Goal: Book appointment/travel/reservation

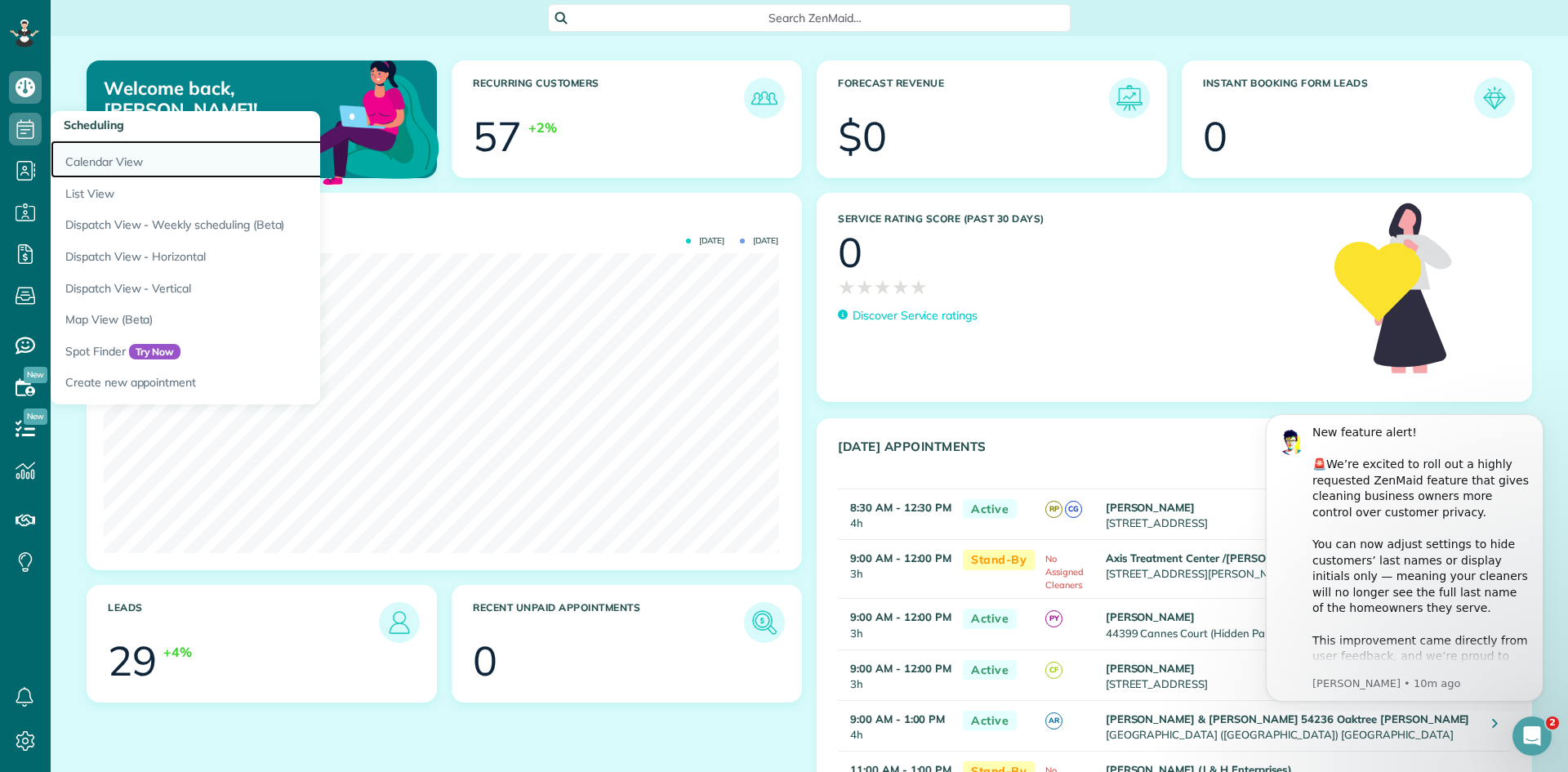
click at [122, 168] on link "Calendar View" at bounding box center [255, 159] width 408 height 37
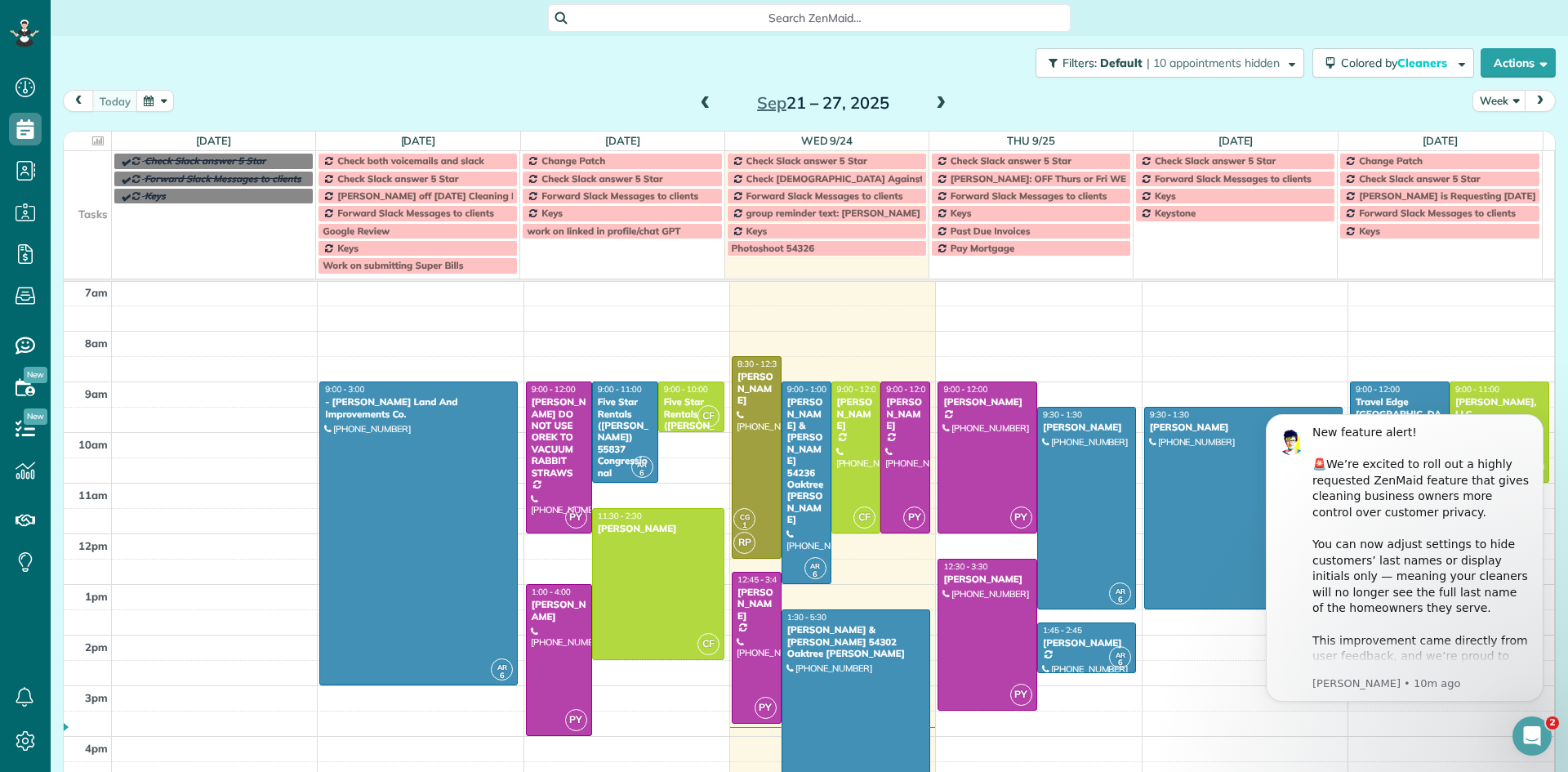
click at [1206, 342] on div "5am 6am 7am 8am 9am 10am 11am 12pm 1pm 2pm 3pm 4pm 5pm 6pm 7pm 8pm 9pm 10pm AR …" at bounding box center [809, 635] width 1491 height 911
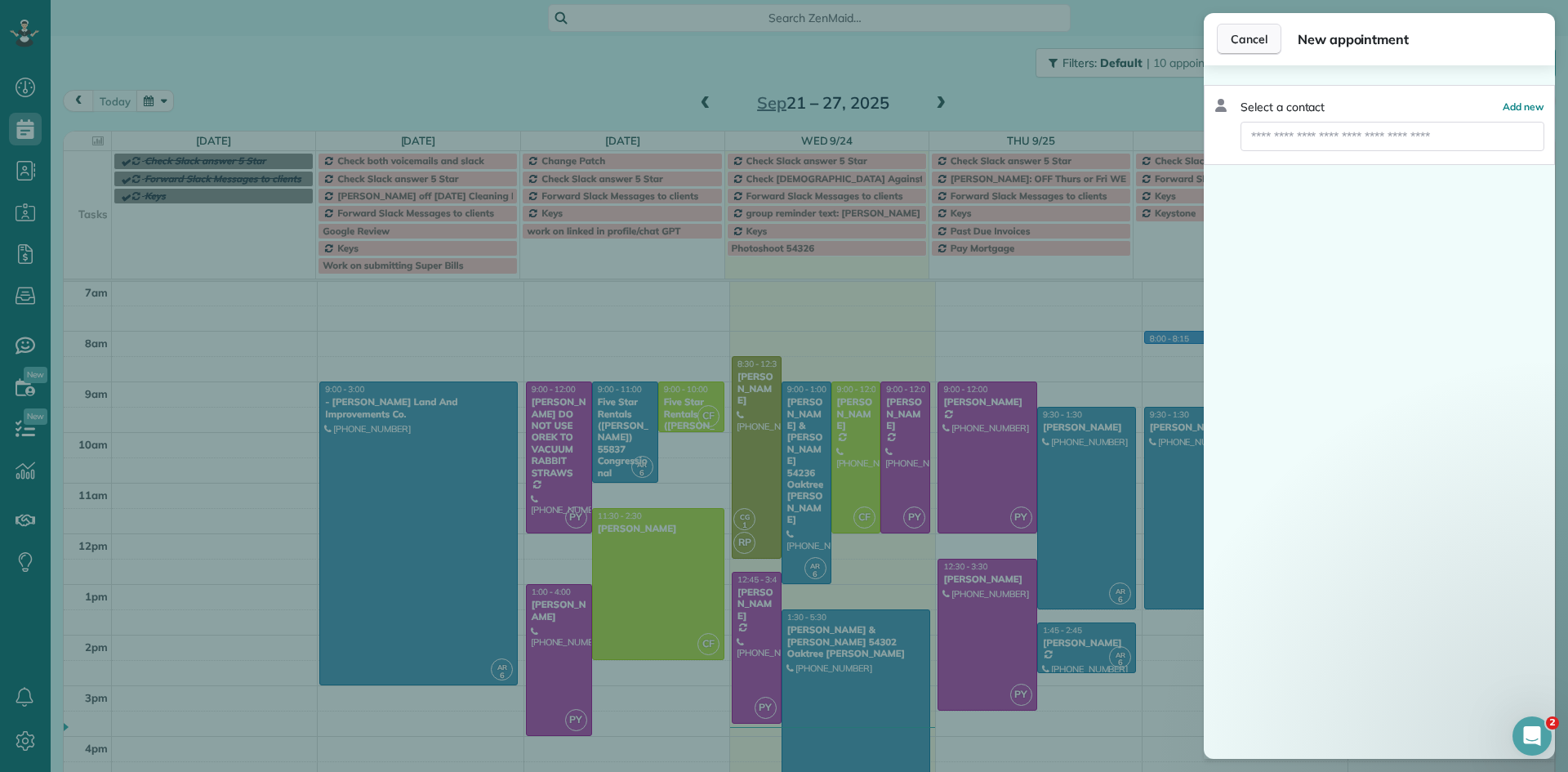
click at [1259, 42] on span "Cancel" at bounding box center [1250, 39] width 37 height 17
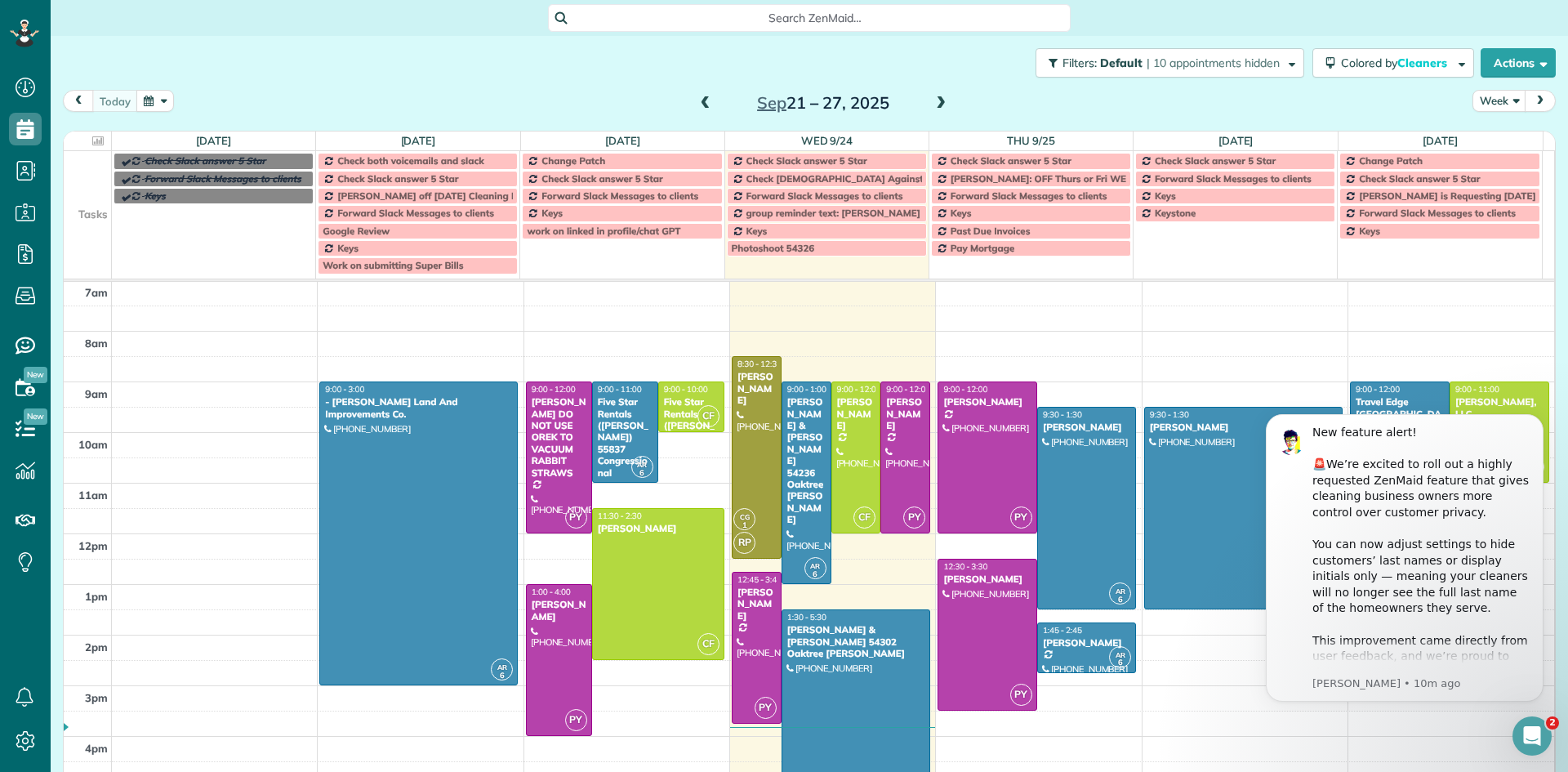
click at [1120, 327] on td at bounding box center [833, 318] width 1444 height 25
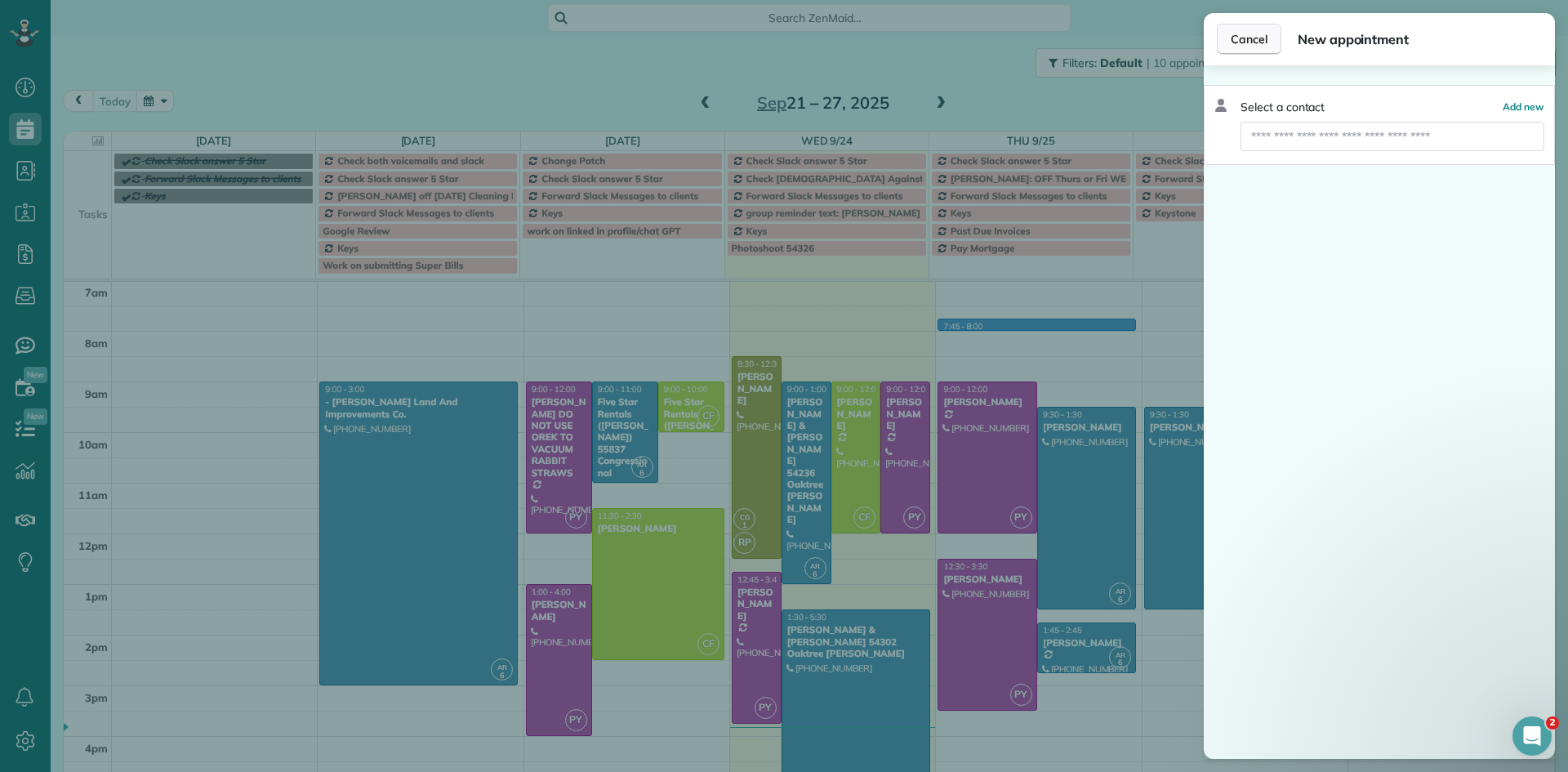
click at [1266, 40] on span "Cancel" at bounding box center [1250, 39] width 37 height 17
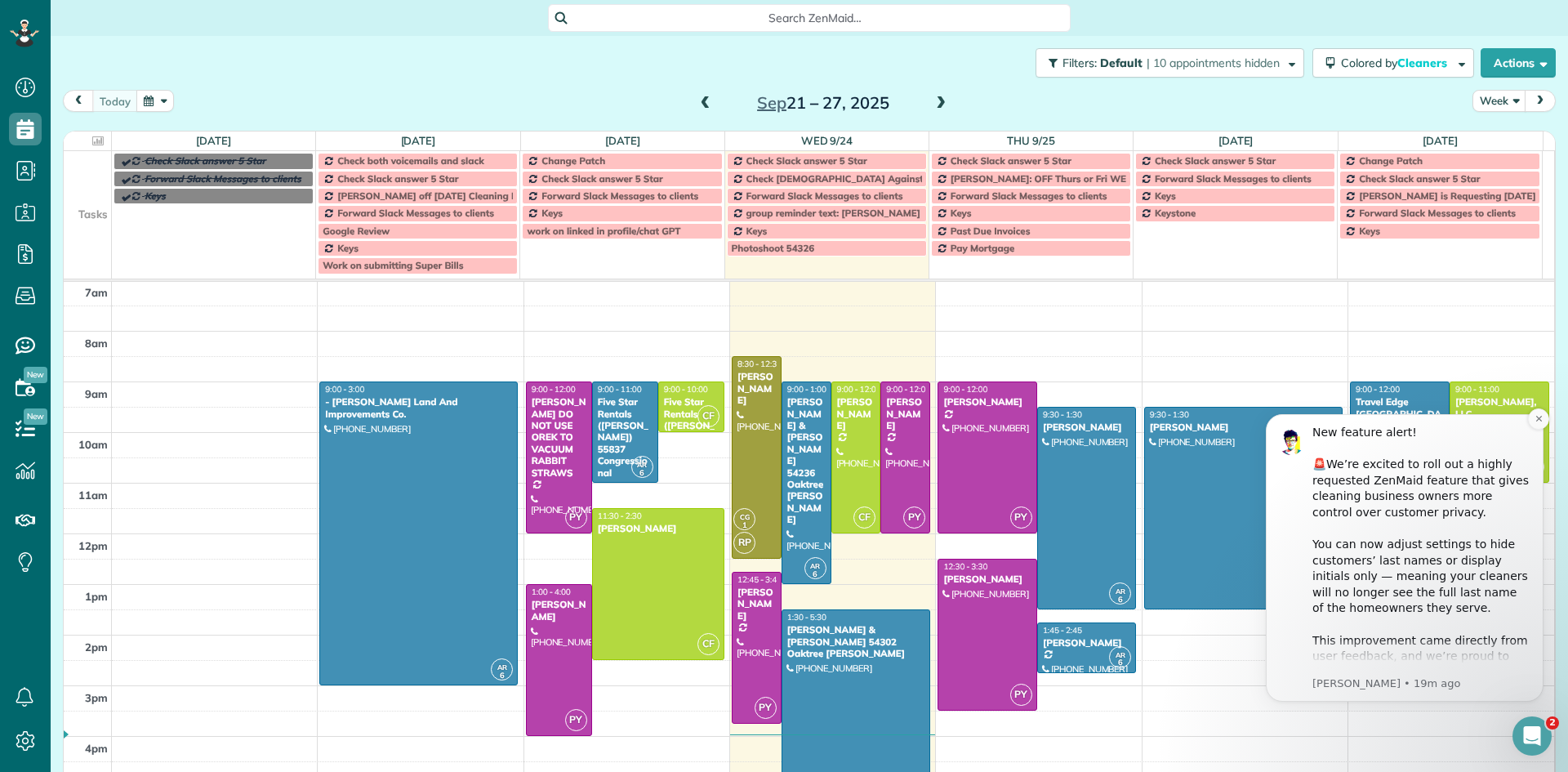
click at [1443, 650] on div "New feature alert! ​ 🚨We’re excited to roll out a highly requested ZenMaid feat…" at bounding box center [1421, 633] width 218 height 415
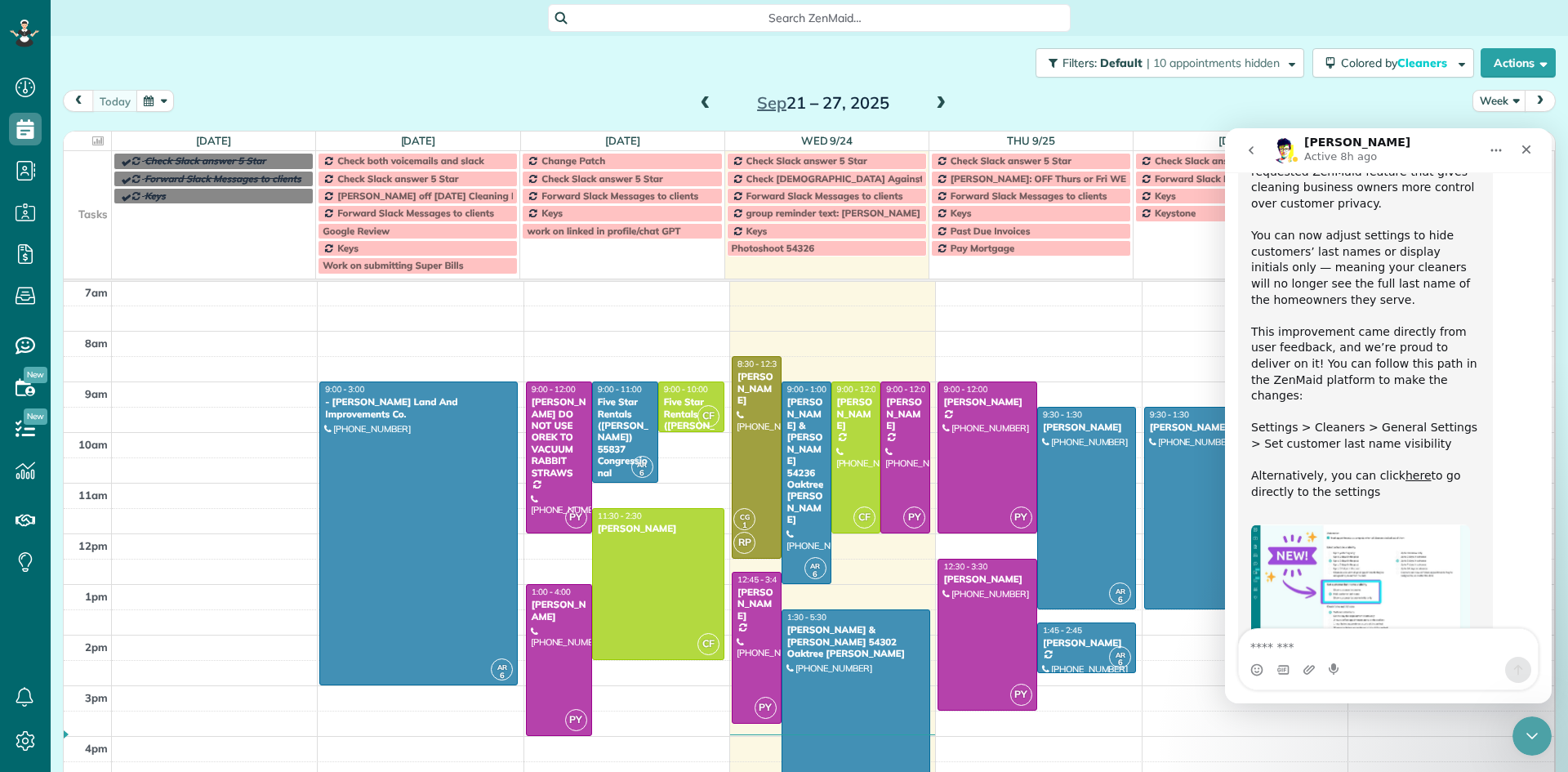
scroll to position [274, 0]
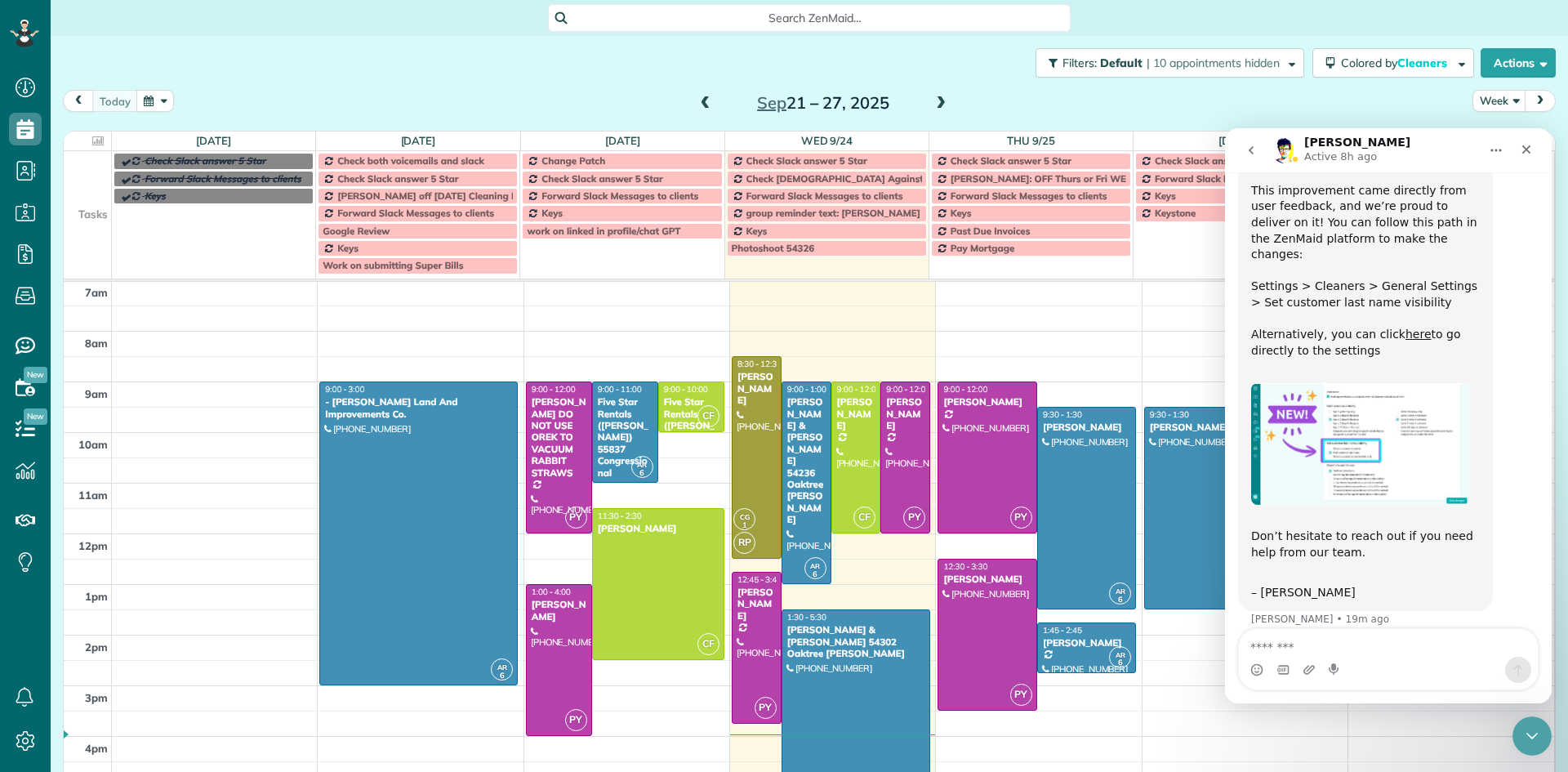
click at [1353, 440] on img "Alexandre says…" at bounding box center [1360, 444] width 218 height 121
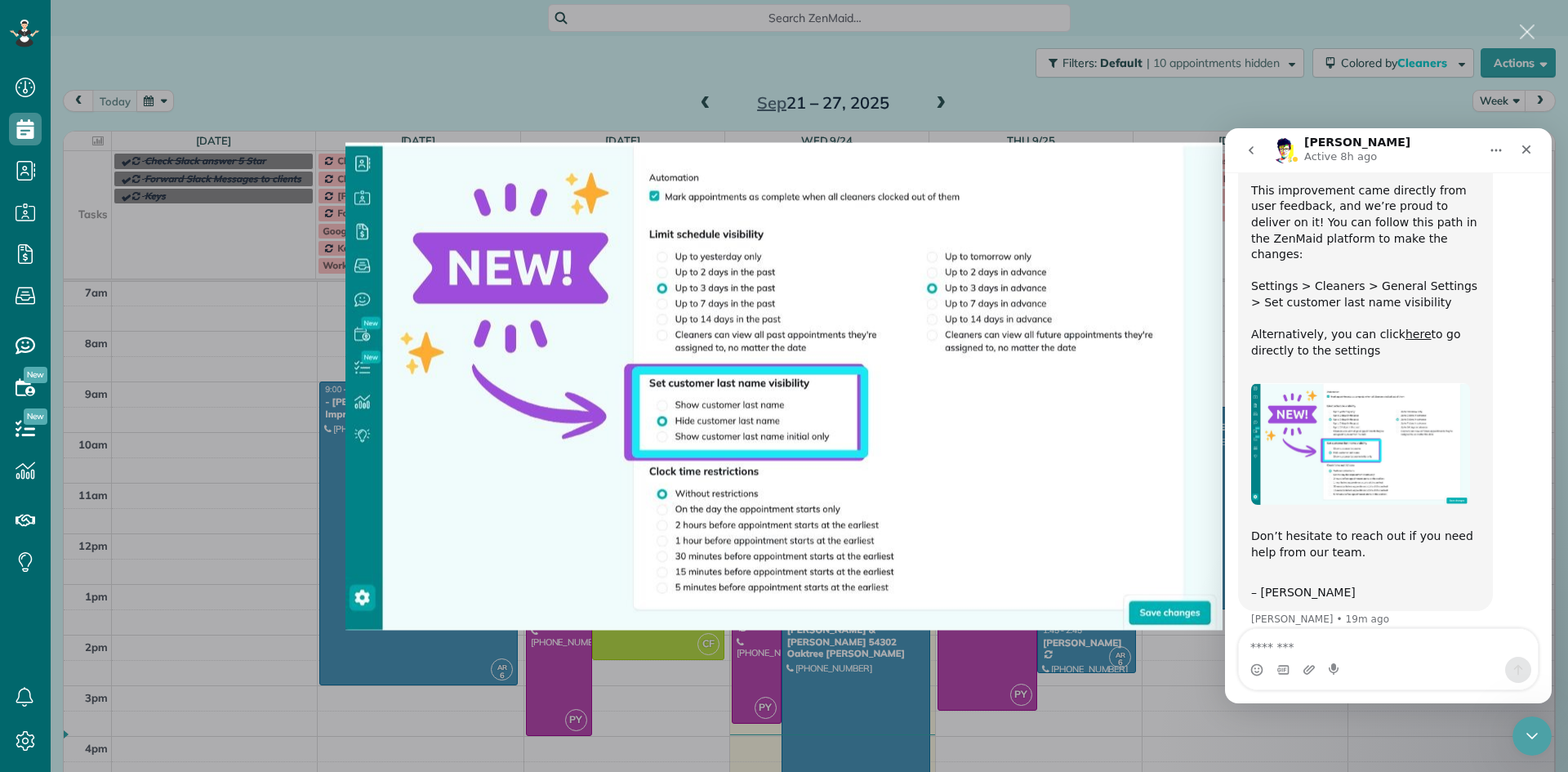
scroll to position [0, 0]
click at [1514, 152] on div "Close" at bounding box center [1527, 150] width 29 height 29
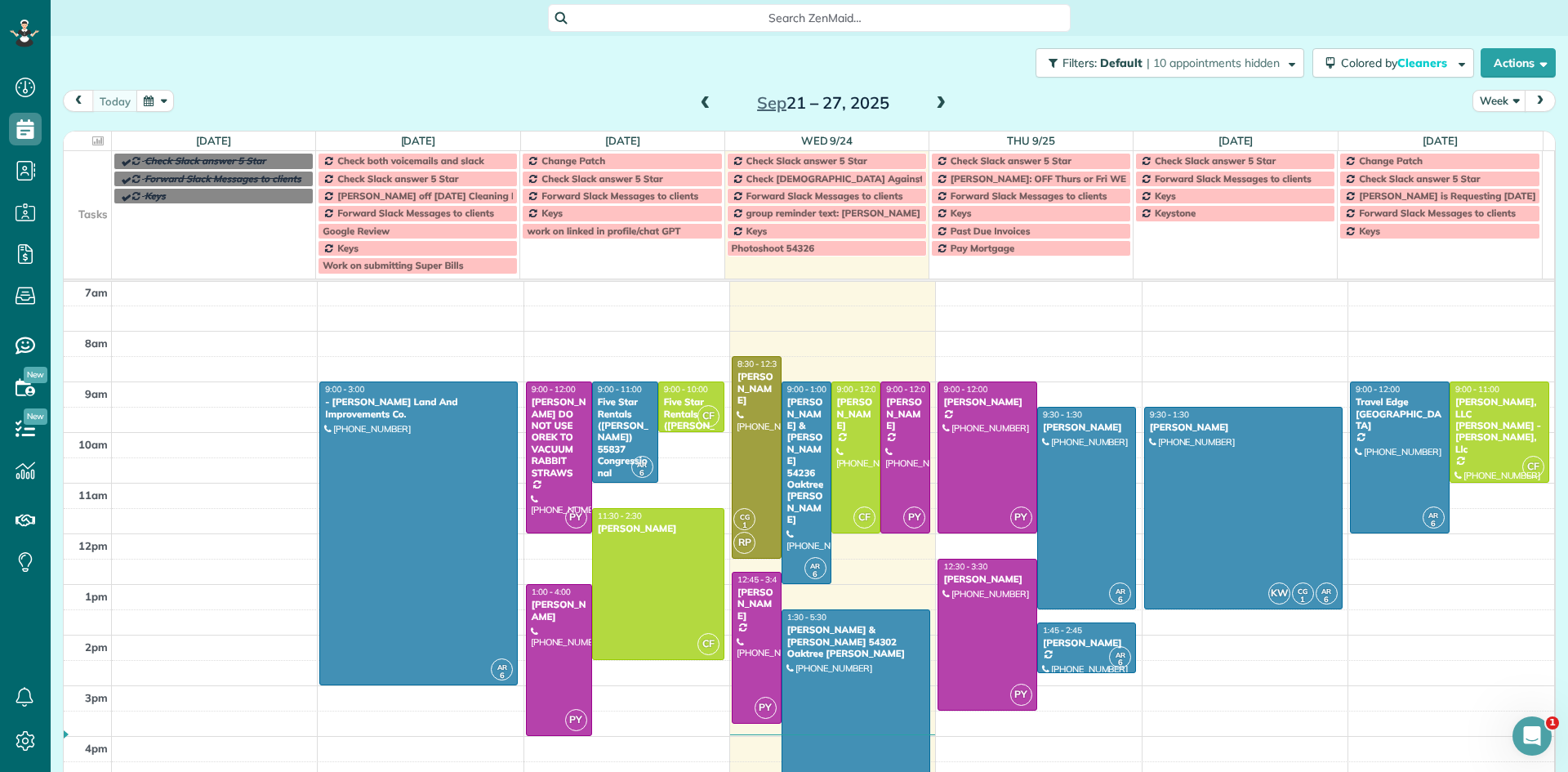
scroll to position [274, 0]
click at [145, 102] on button "button" at bounding box center [155, 101] width 37 height 23
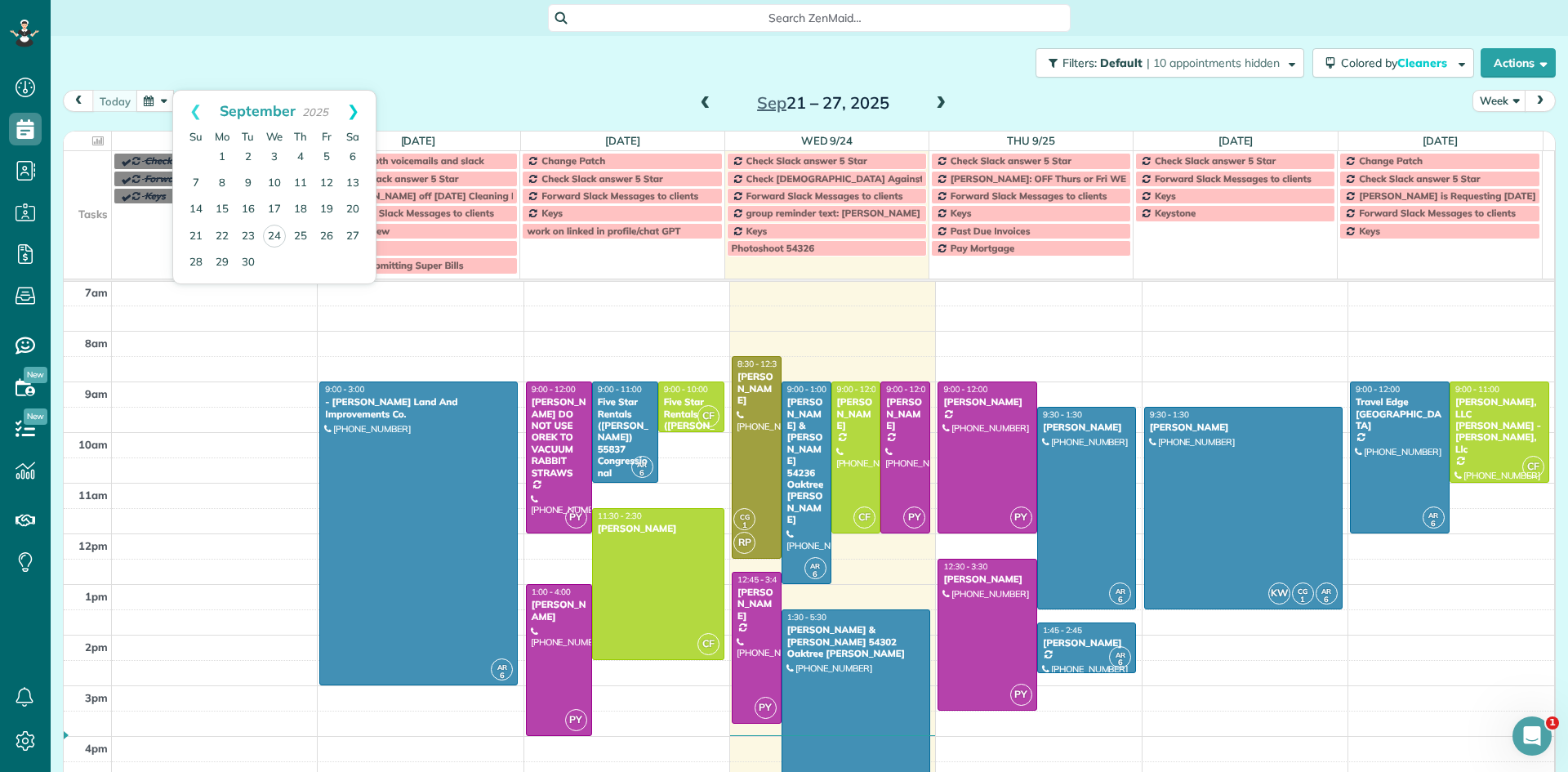
click at [356, 110] on link "Next" at bounding box center [354, 112] width 45 height 41
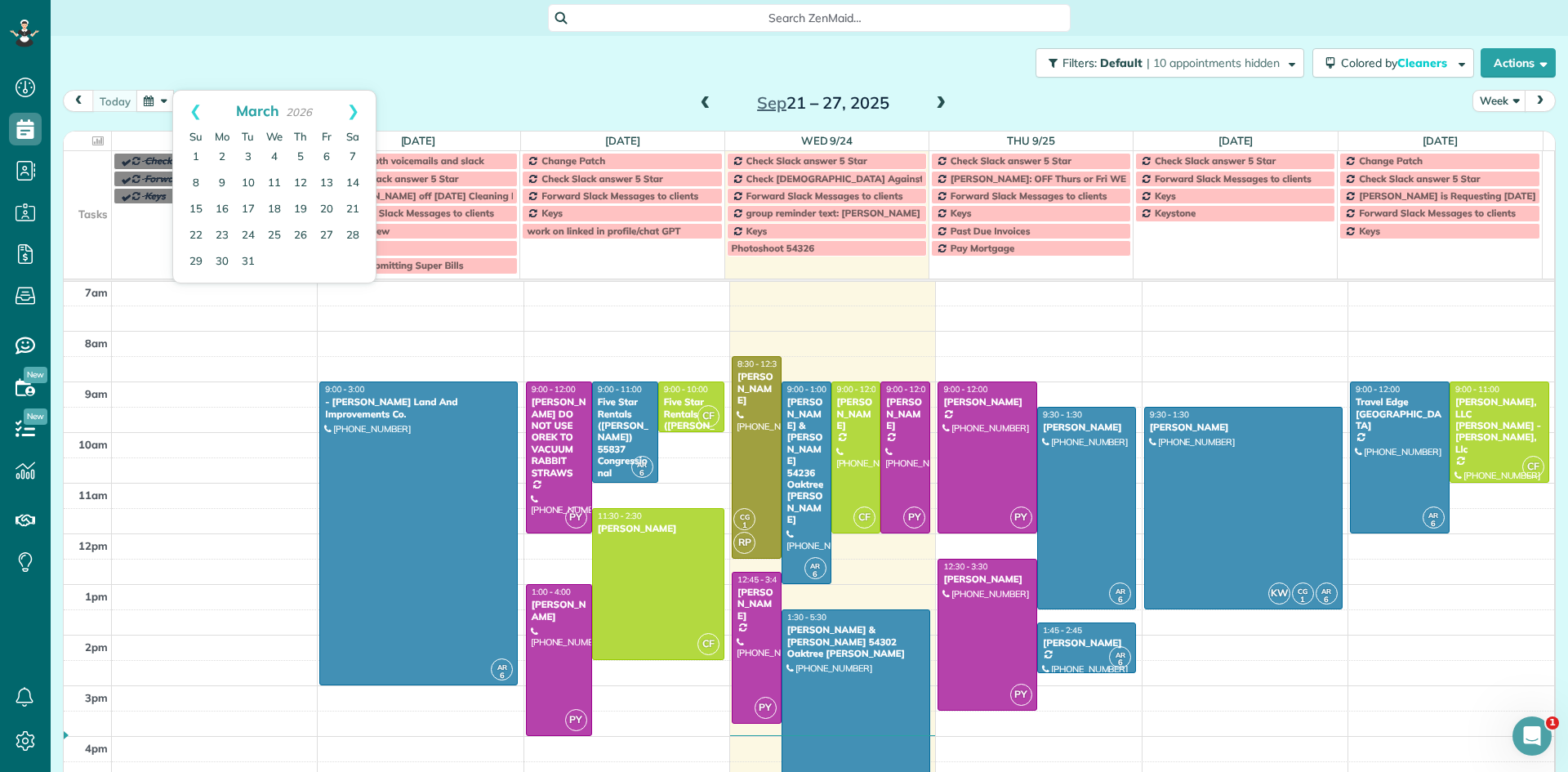
click at [356, 110] on link "Next" at bounding box center [354, 112] width 45 height 41
click at [187, 104] on link "Prev" at bounding box center [196, 112] width 45 height 41
click at [249, 233] on link "21" at bounding box center [248, 236] width 26 height 26
